Goal: Task Accomplishment & Management: Manage account settings

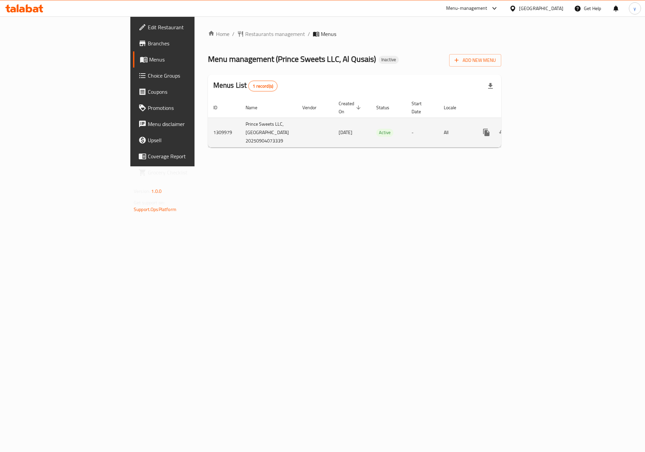
click at [538, 130] on icon "enhanced table" at bounding box center [535, 132] width 6 height 6
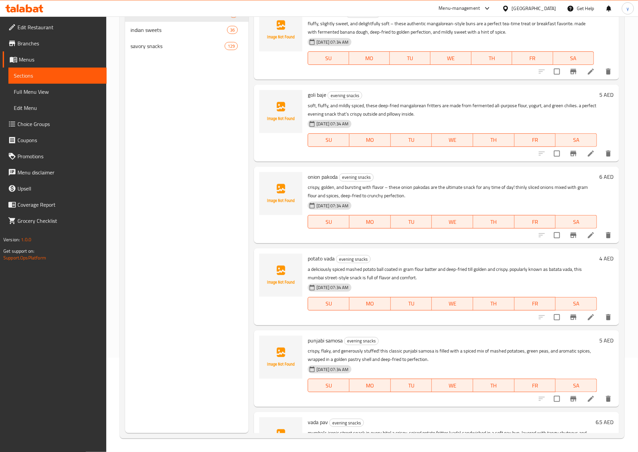
click at [42, 93] on span "Full Menu View" at bounding box center [57, 92] width 87 height 8
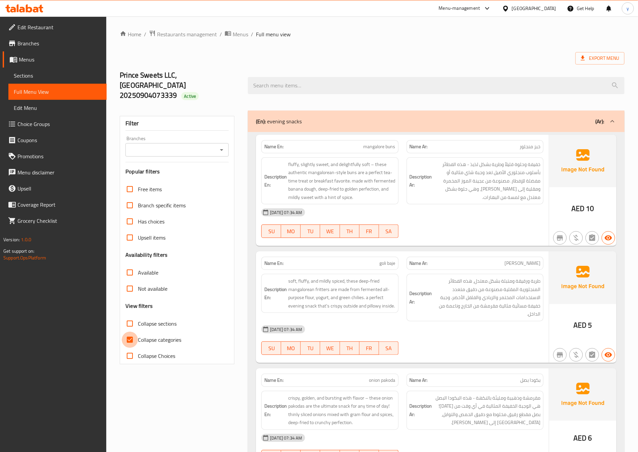
click at [131, 332] on input "Collapse categories" at bounding box center [130, 340] width 16 height 16
checkbox input "false"
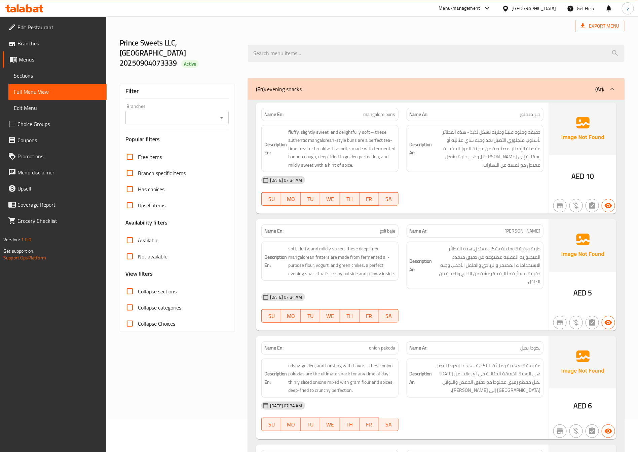
scroll to position [50, 0]
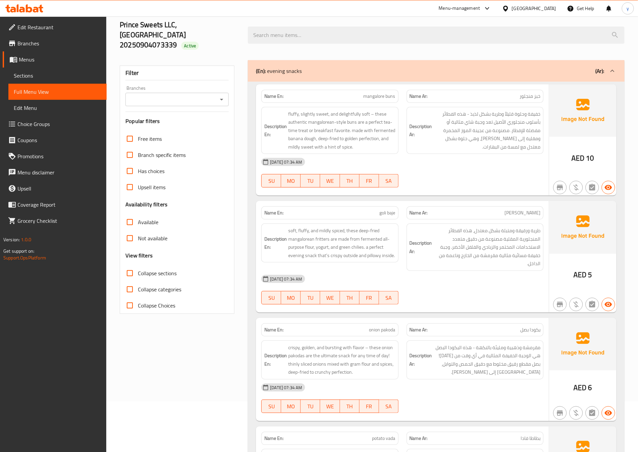
click at [39, 62] on span "Menus" at bounding box center [60, 59] width 82 height 8
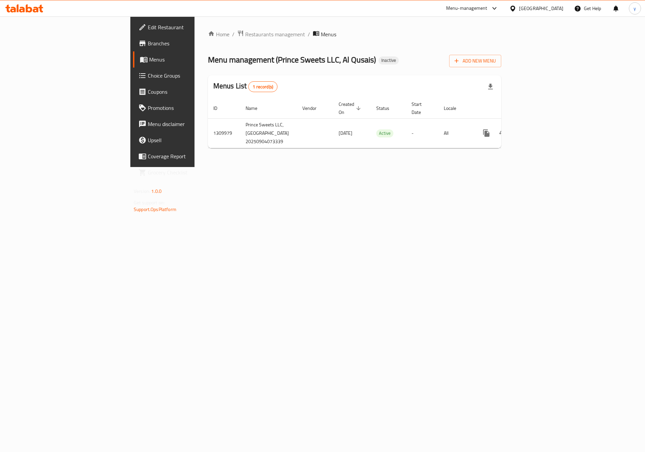
click at [408, 167] on div "Home / Restaurants management / Menus Menu management ( Prince Sweets LLC, Al Q…" at bounding box center [355, 91] width 320 height 151
click at [515, 167] on div "Home / Restaurants management / Menus Menu management ( Prince Sweets LLC, Al Q…" at bounding box center [355, 91] width 320 height 151
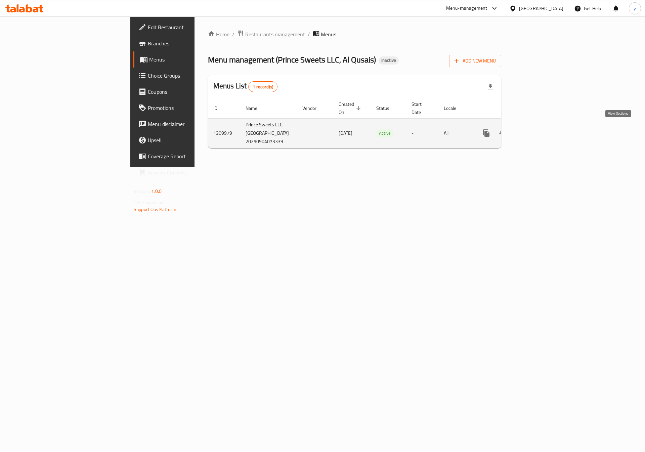
click at [539, 131] on icon "enhanced table" at bounding box center [535, 133] width 8 height 8
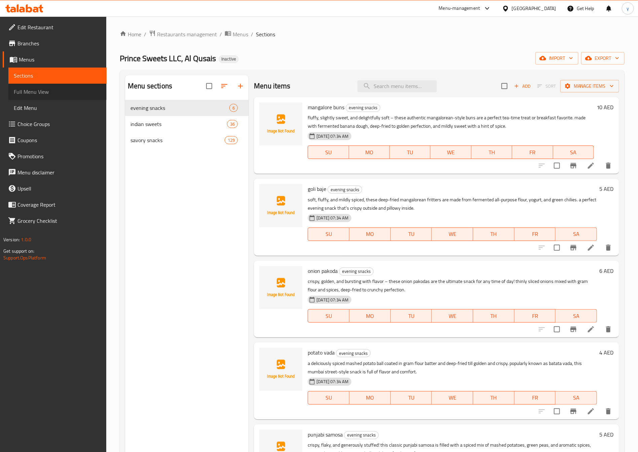
click at [38, 91] on span "Full Menu View" at bounding box center [57, 92] width 87 height 8
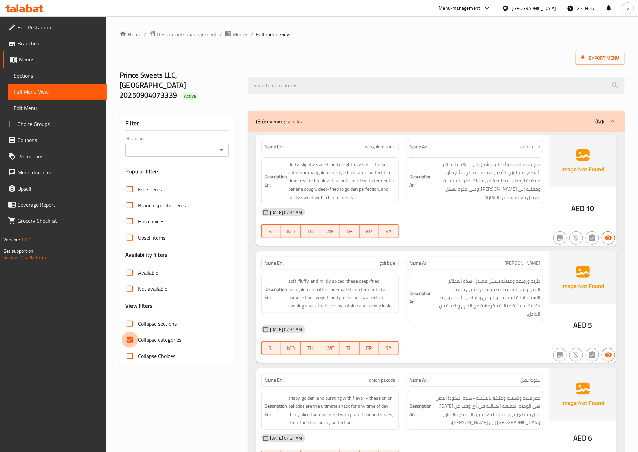
click at [132, 332] on input "Collapse categories" at bounding box center [130, 340] width 16 height 16
checkbox input "false"
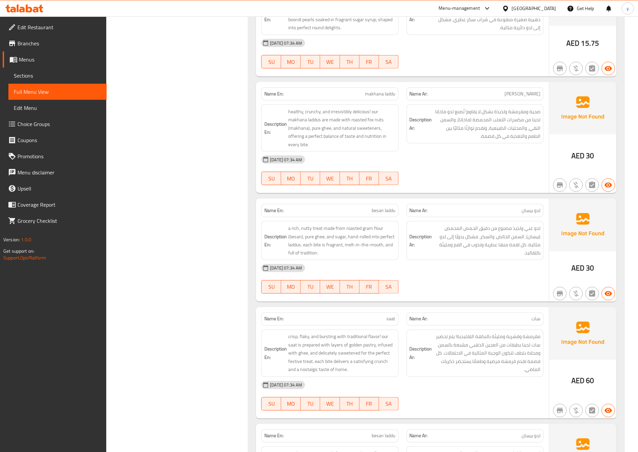
scroll to position [1664, 0]
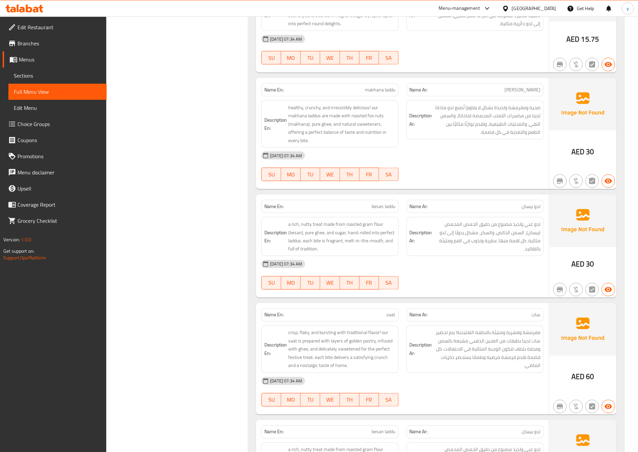
click at [33, 60] on span "Menus" at bounding box center [60, 59] width 82 height 8
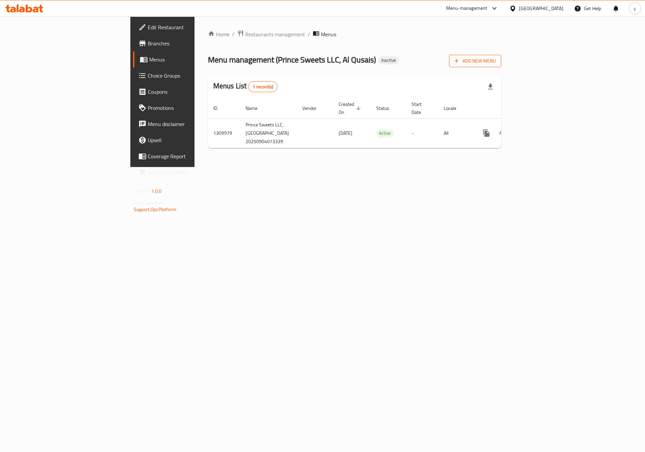
click at [496, 58] on span "Add New Menu" at bounding box center [475, 61] width 41 height 8
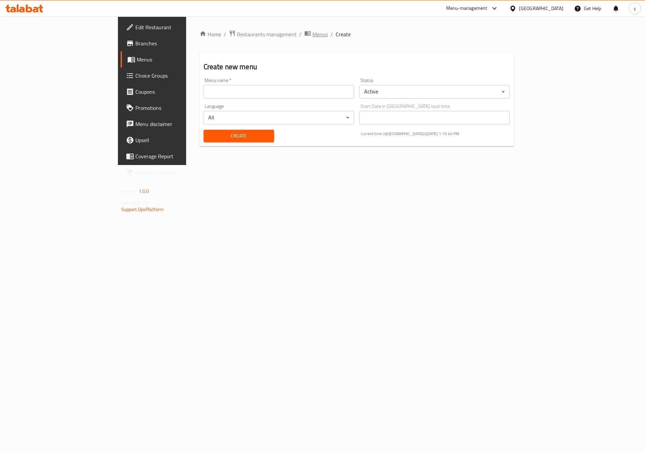
click at [313, 33] on span "Menus" at bounding box center [320, 34] width 15 height 8
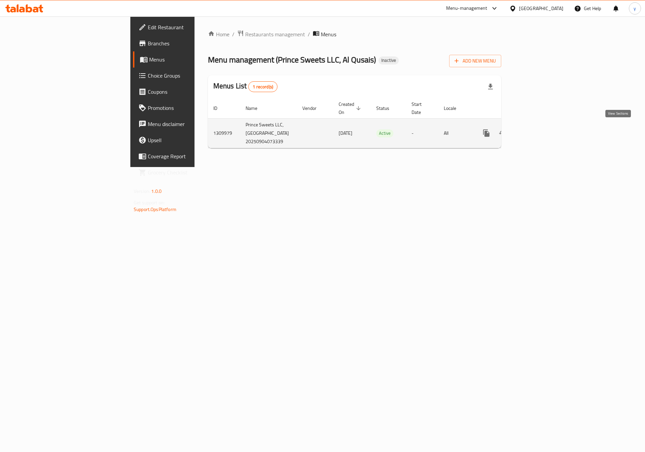
click at [539, 129] on icon "enhanced table" at bounding box center [535, 133] width 8 height 8
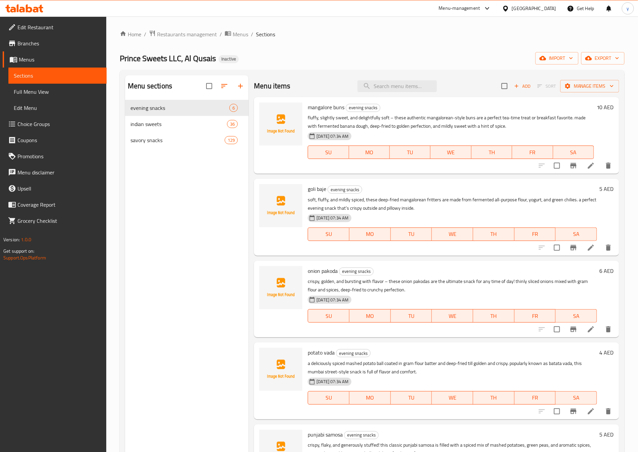
click at [47, 90] on span "Full Menu View" at bounding box center [57, 92] width 87 height 8
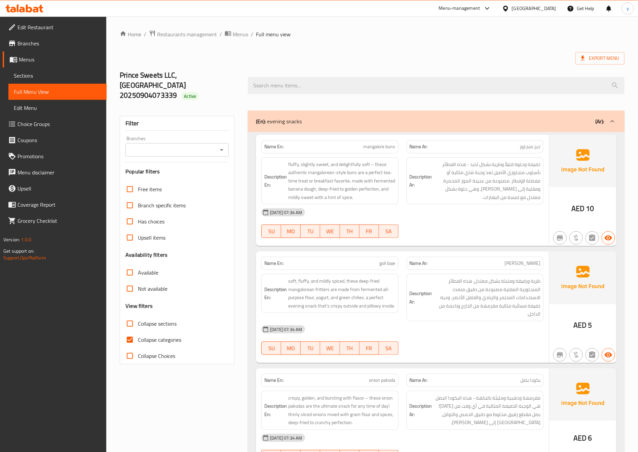
click at [132, 332] on input "Collapse categories" at bounding box center [130, 340] width 16 height 16
checkbox input "false"
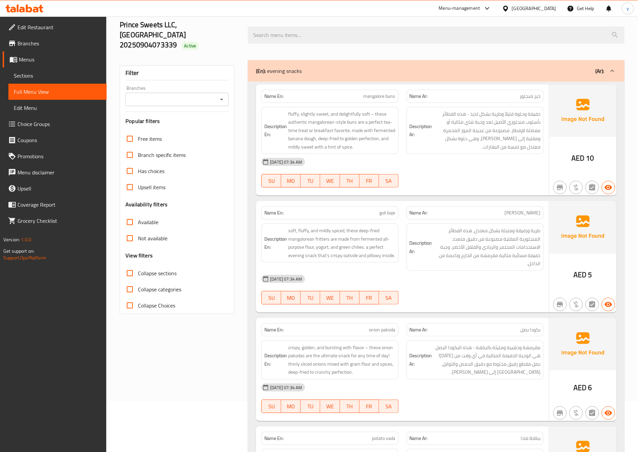
click at [41, 58] on span "Menus" at bounding box center [60, 59] width 82 height 8
